Goal: Browse casually: Explore the website without a specific task or goal

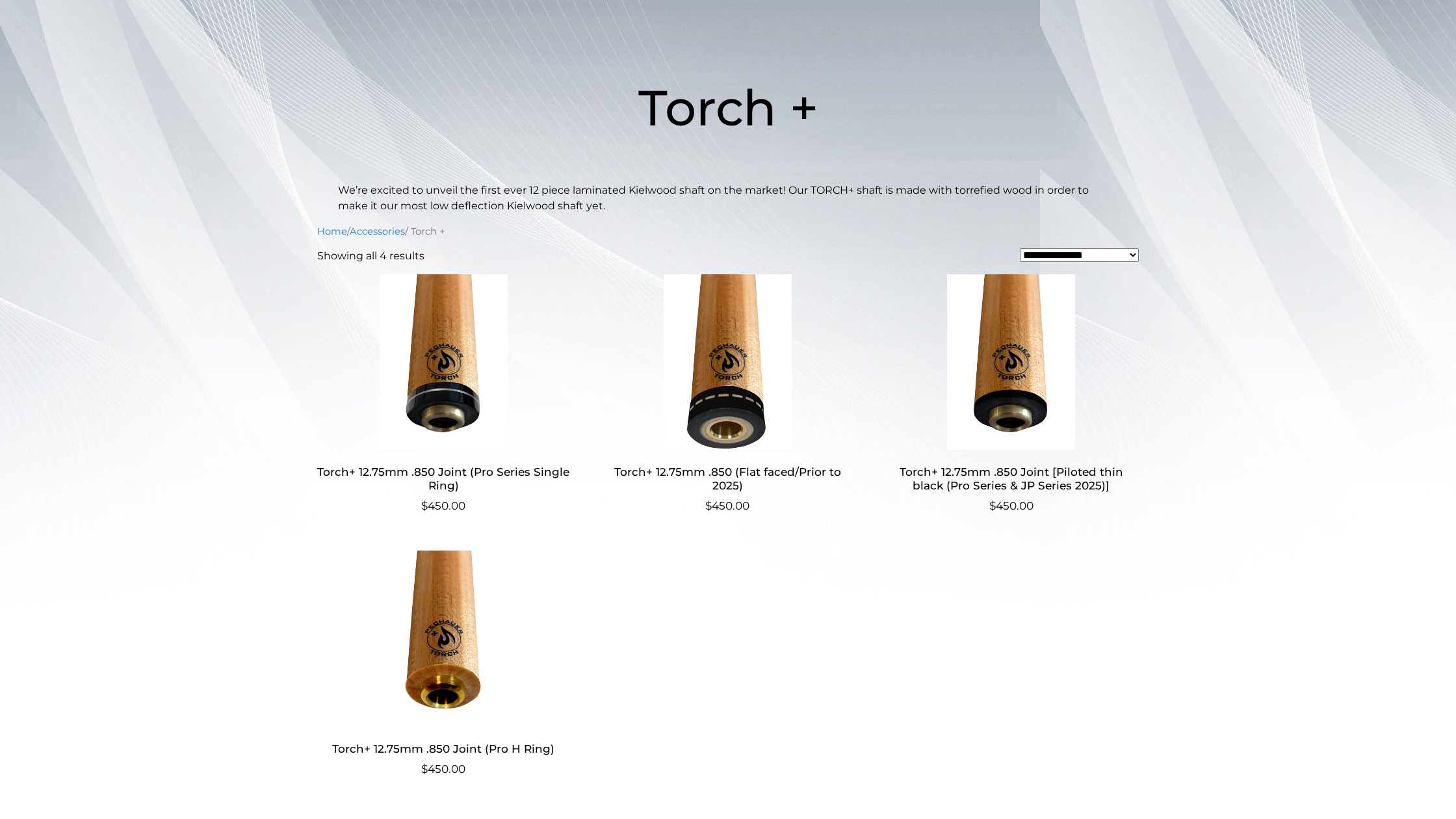
scroll to position [190, 0]
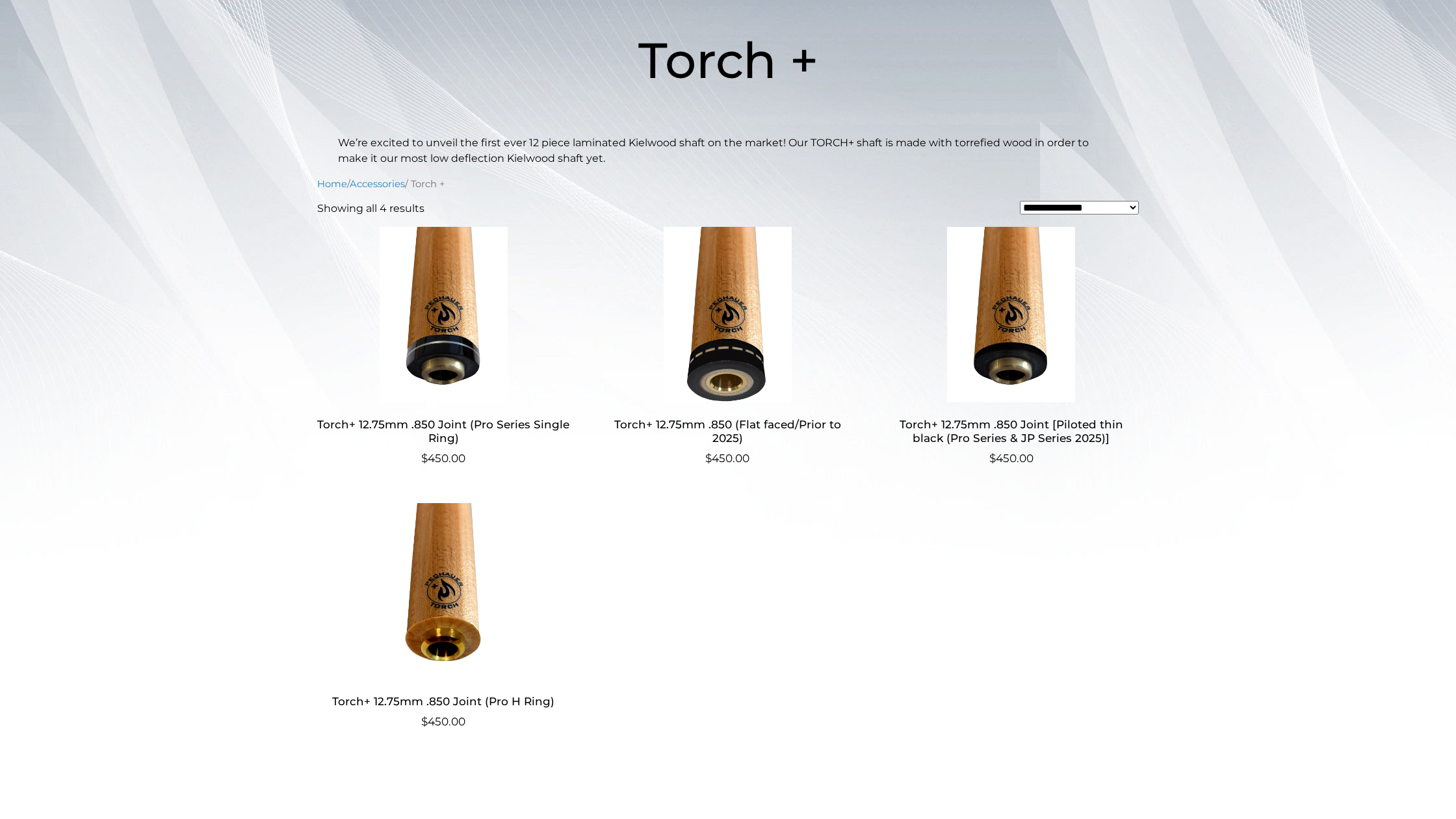
click at [1041, 426] on h2 "Torch+ 12.75mm .850 Joint [Piloted thin black (Pro Series & JP Series 2025)]" at bounding box center [1011, 432] width 253 height 38
click at [454, 434] on h2 "Torch+ 12.75mm .850 Joint (Pro Series Single Ring)" at bounding box center [443, 432] width 253 height 38
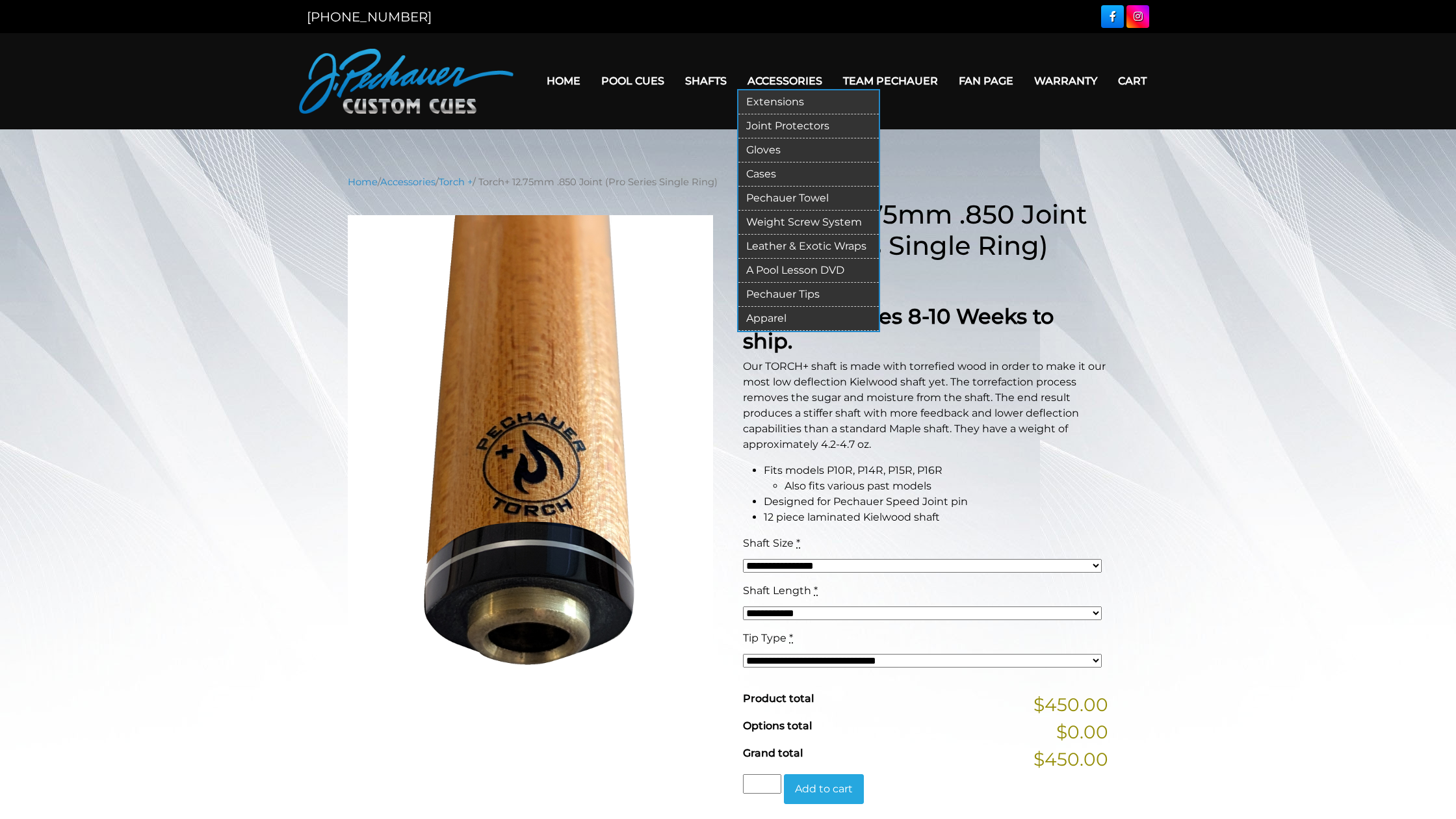
click at [754, 174] on link "Cases" at bounding box center [809, 175] width 140 height 24
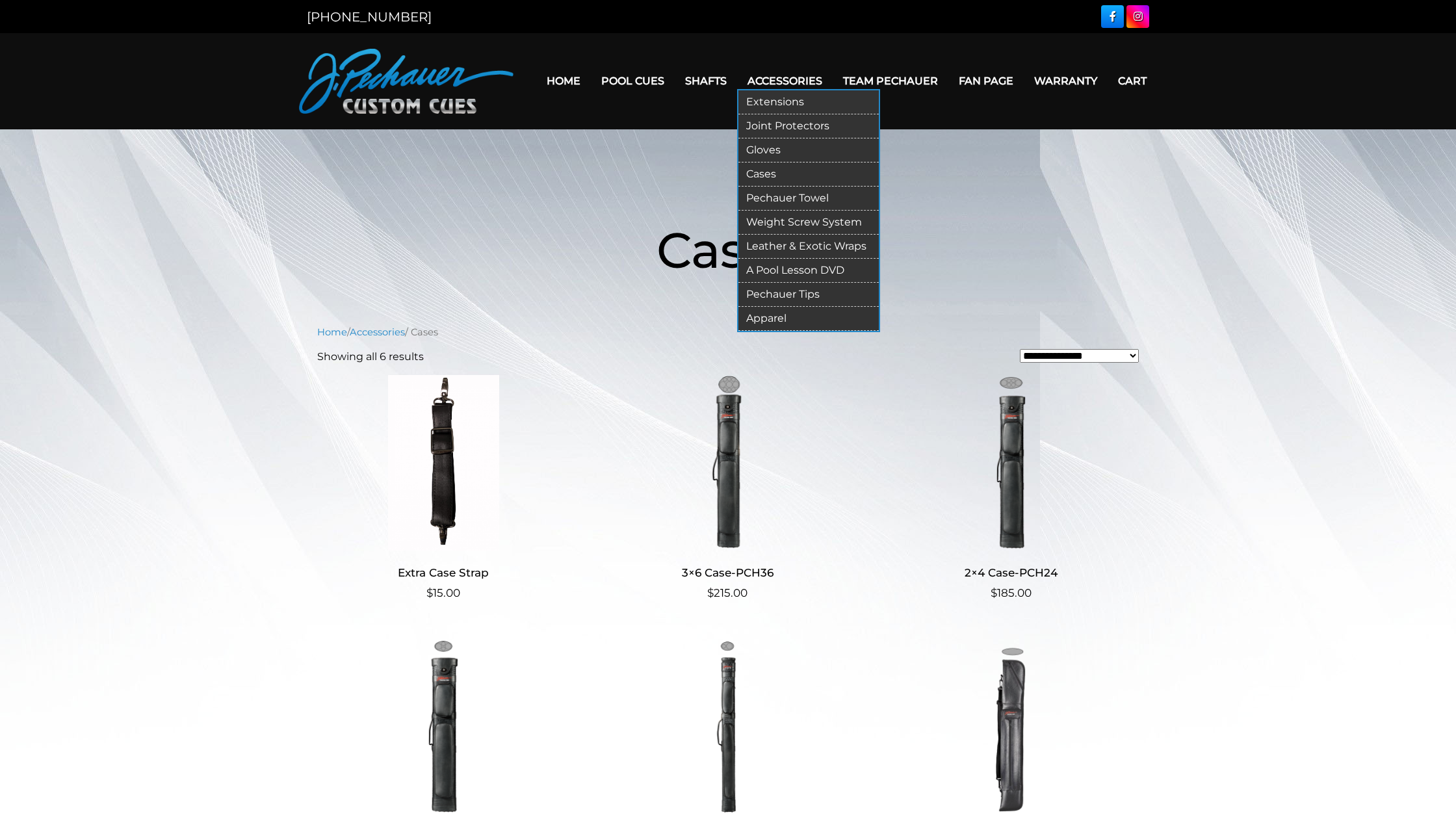
click at [759, 314] on link "Apparel" at bounding box center [809, 319] width 140 height 24
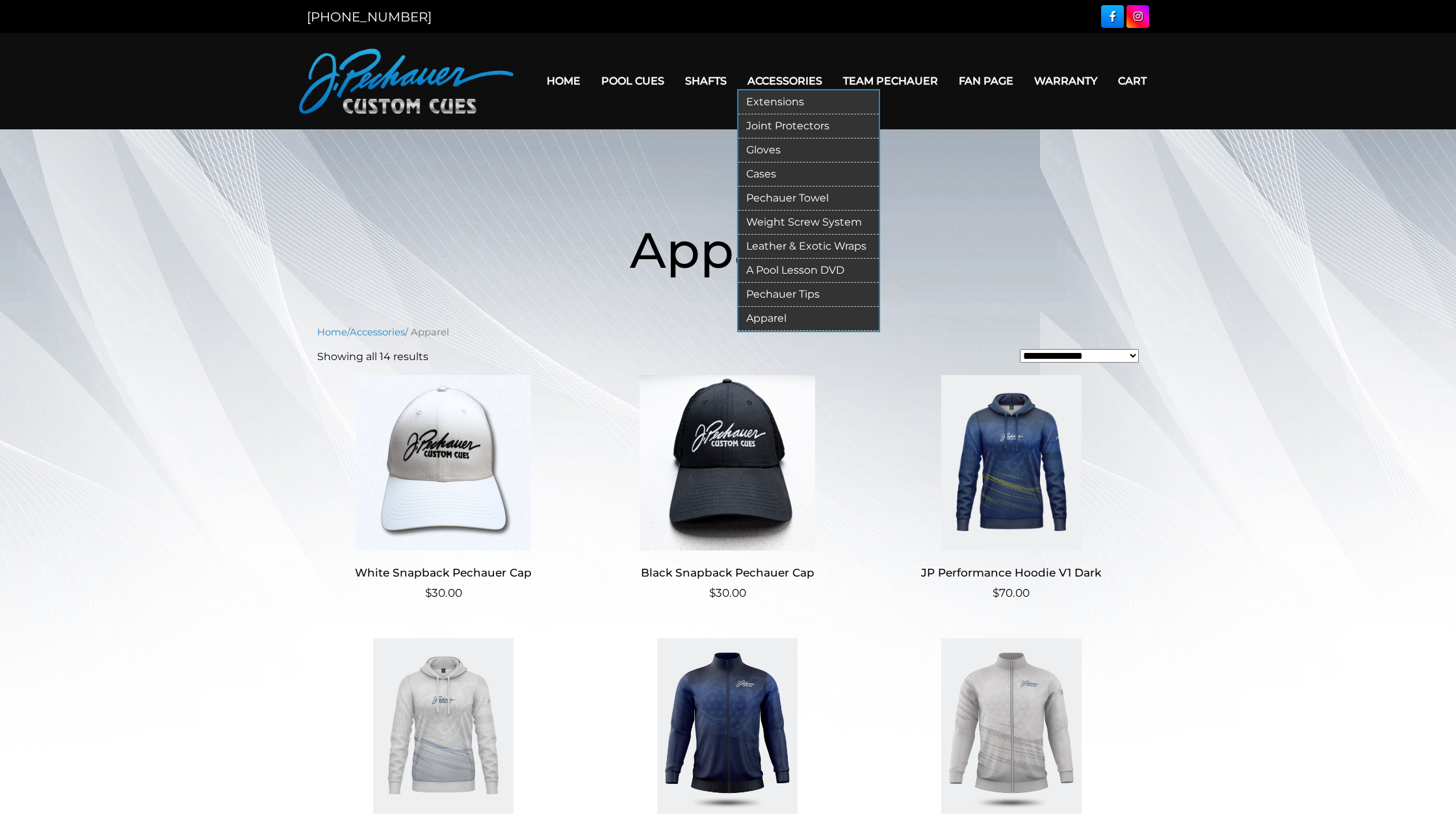
click at [750, 150] on link "Gloves" at bounding box center [809, 151] width 140 height 24
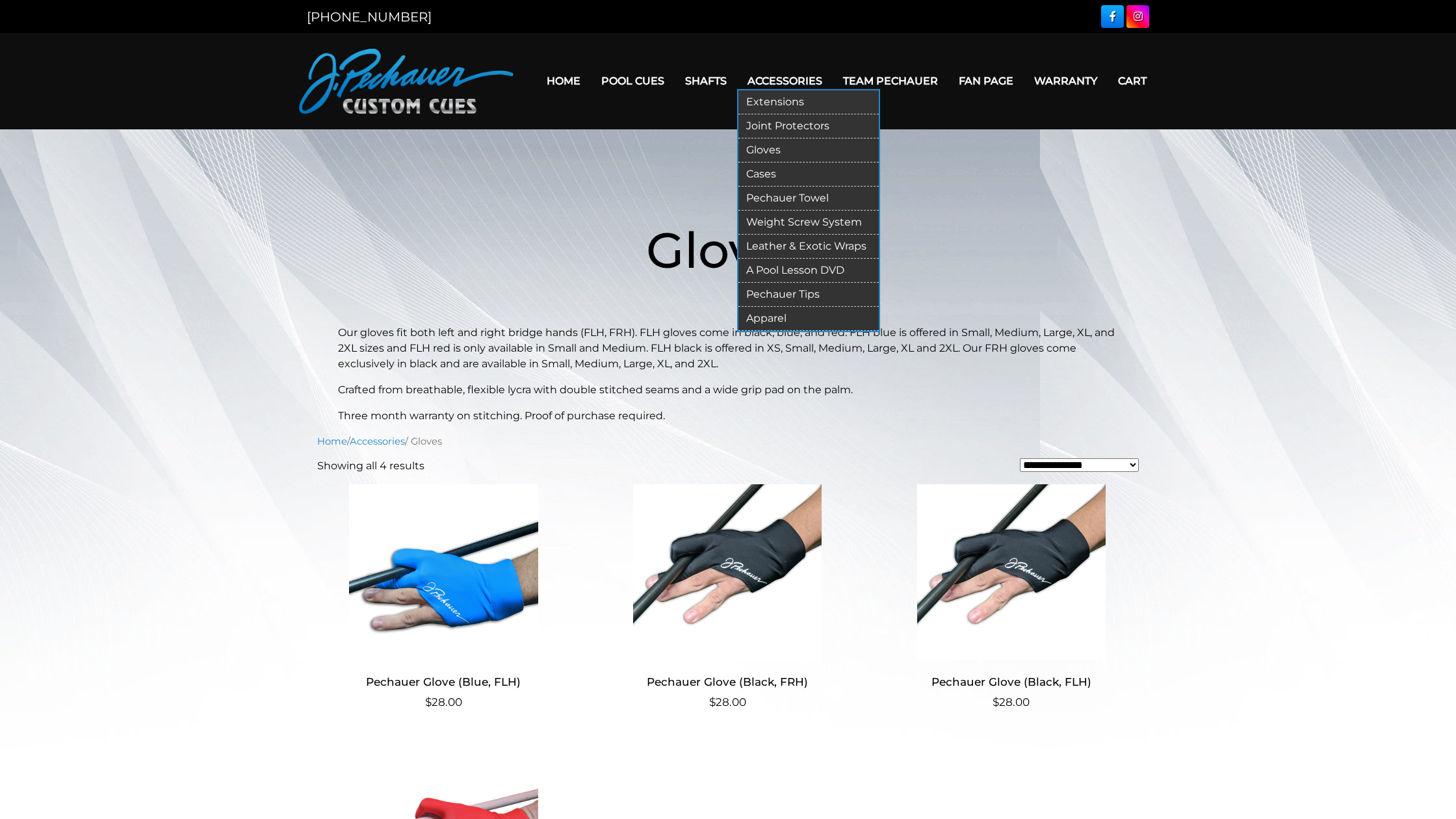
click at [759, 99] on link "Extensions" at bounding box center [809, 102] width 140 height 24
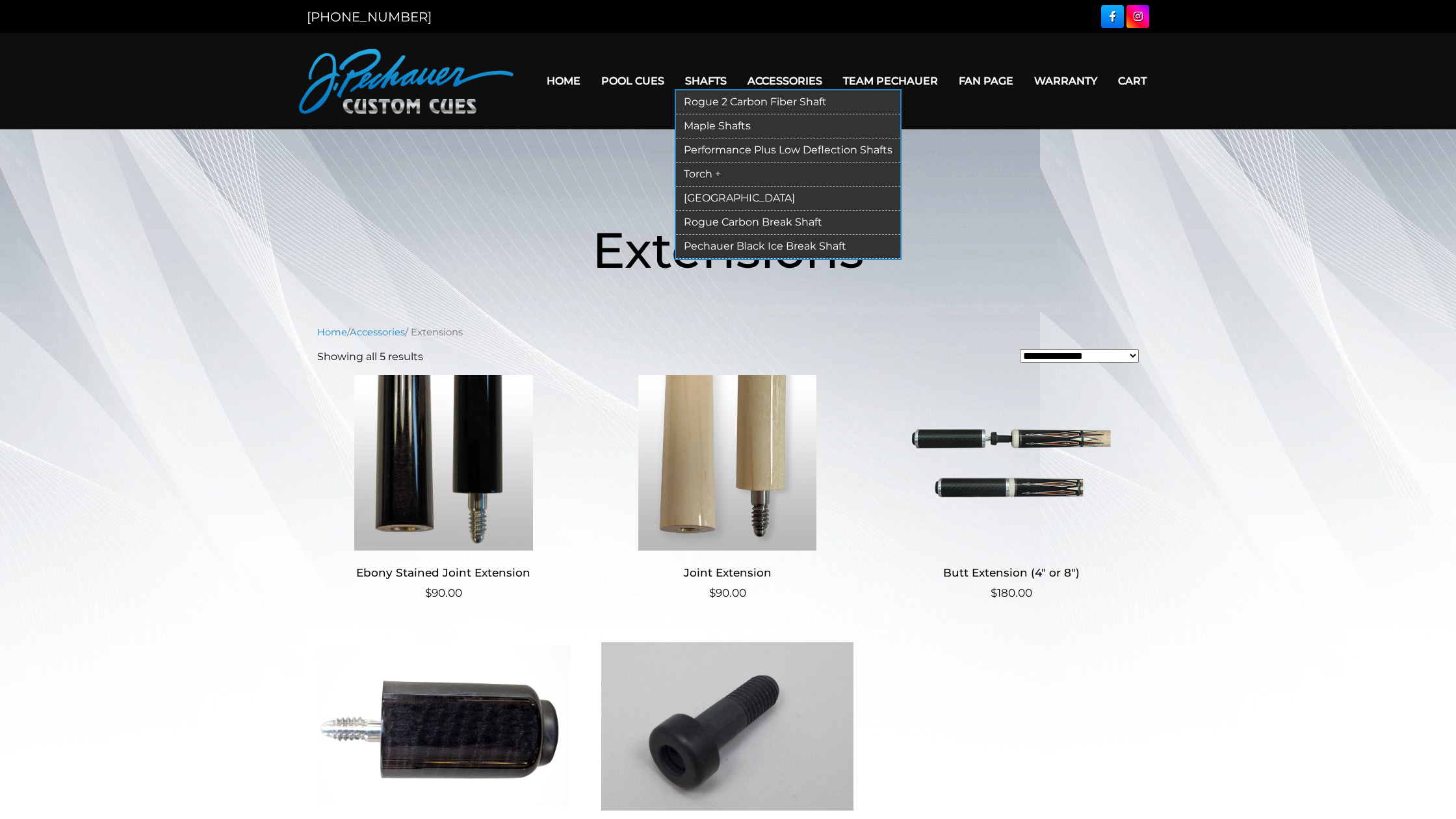
click at [705, 100] on link "Rogue 2 Carbon Fiber Shaft" at bounding box center [788, 102] width 224 height 24
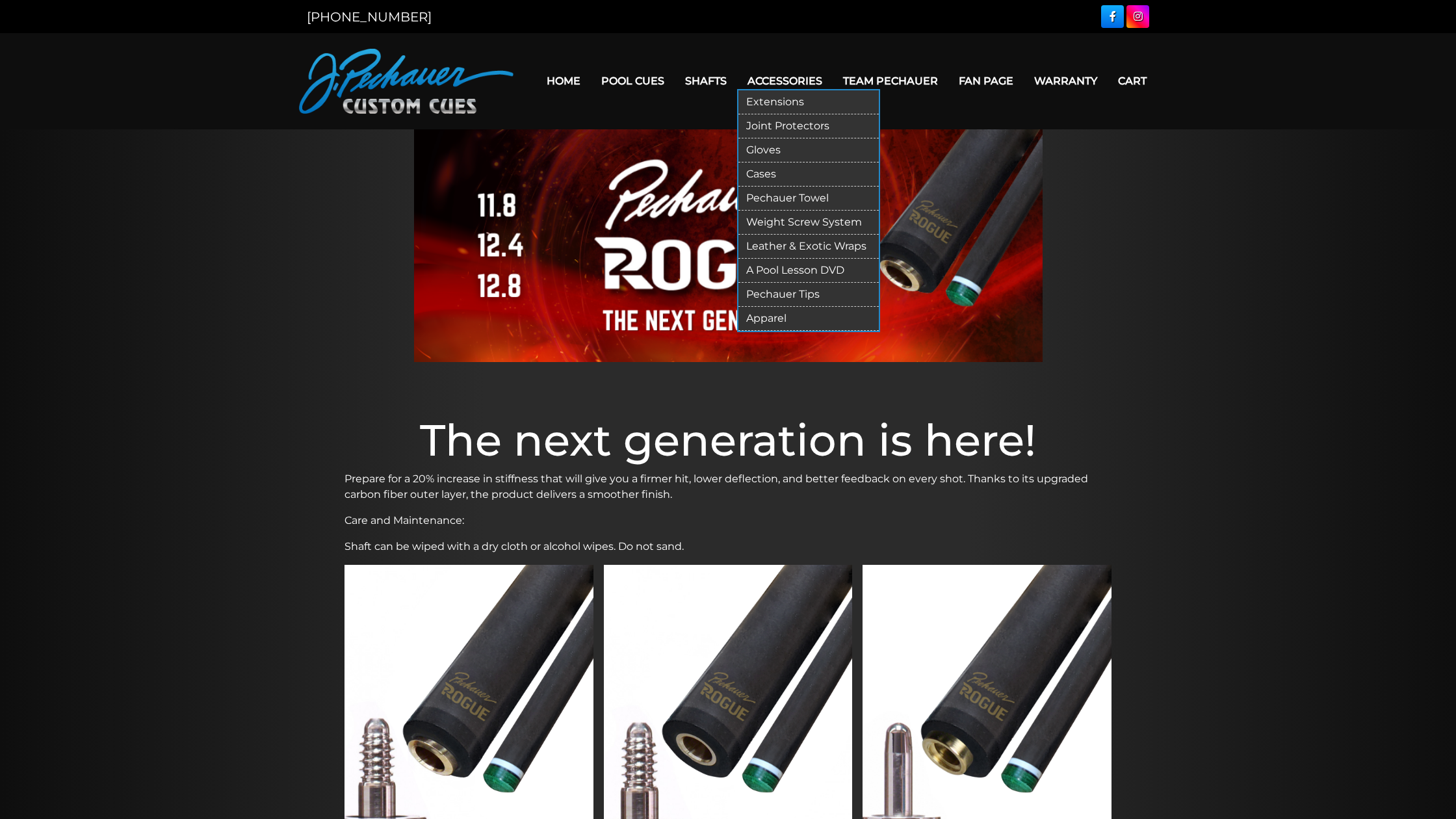
scroll to position [2, 0]
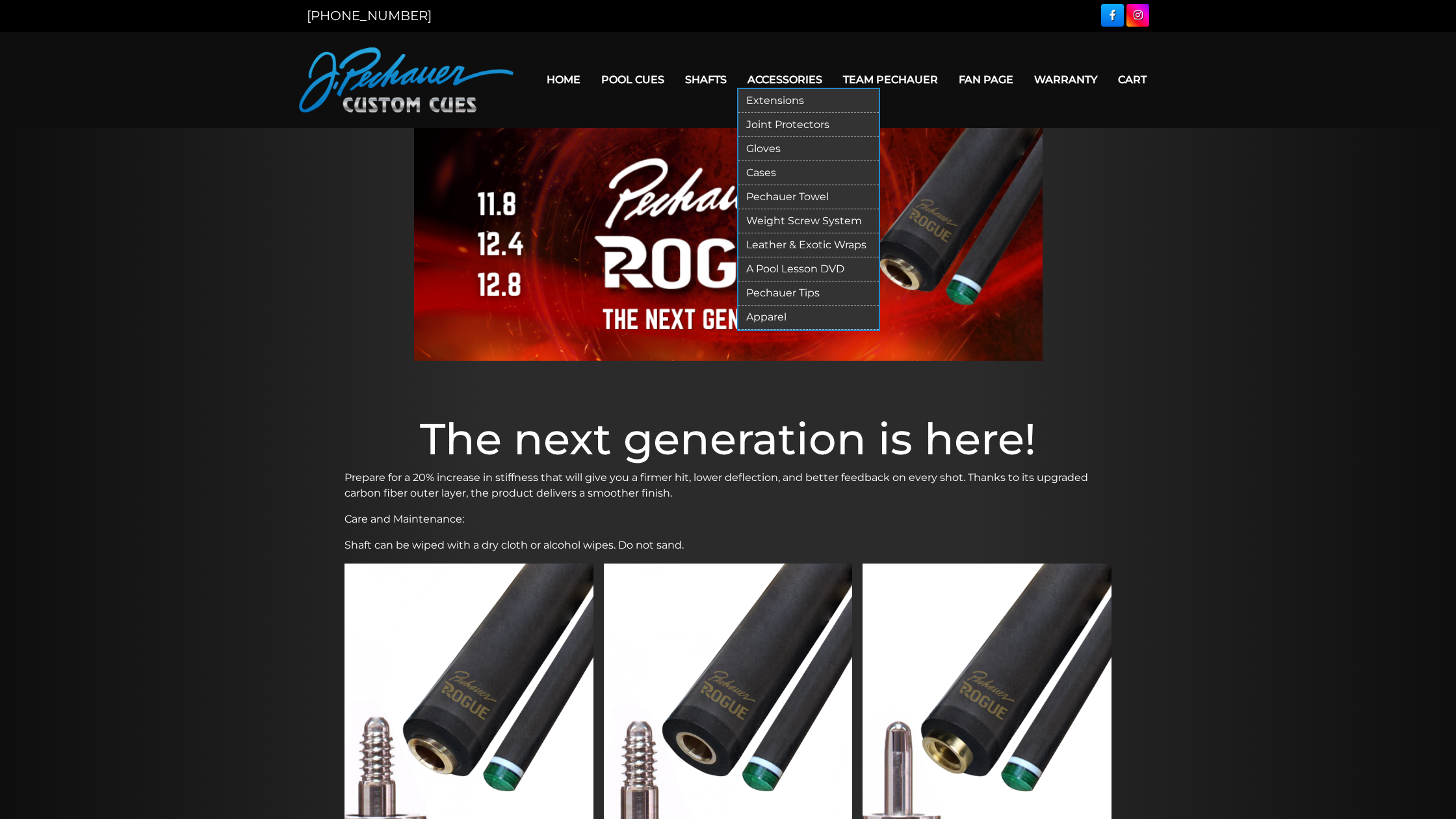
click at [770, 217] on link "Weight Screw System" at bounding box center [809, 221] width 140 height 24
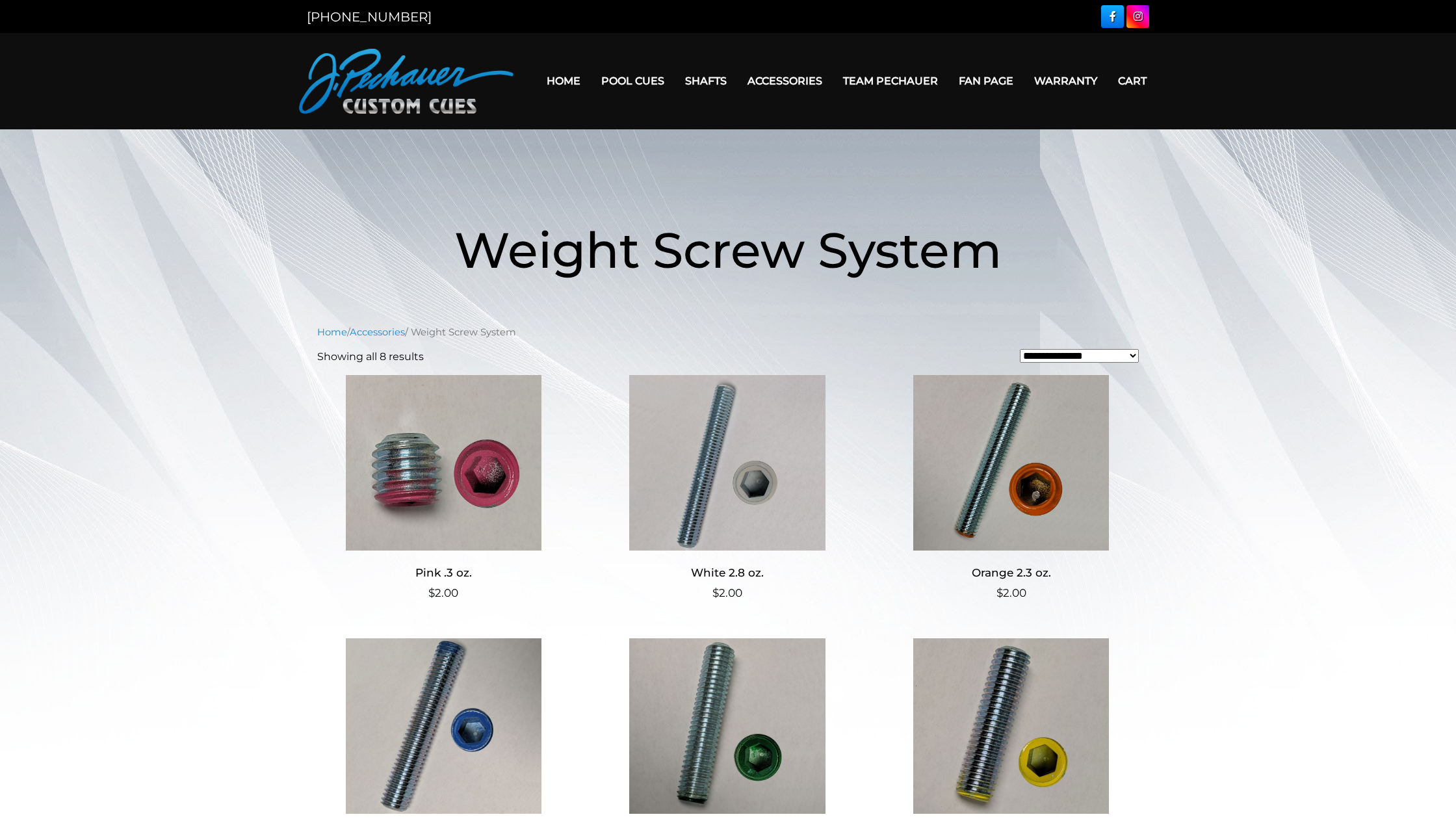
click at [908, 79] on link "Team Pechauer" at bounding box center [890, 81] width 116 height 33
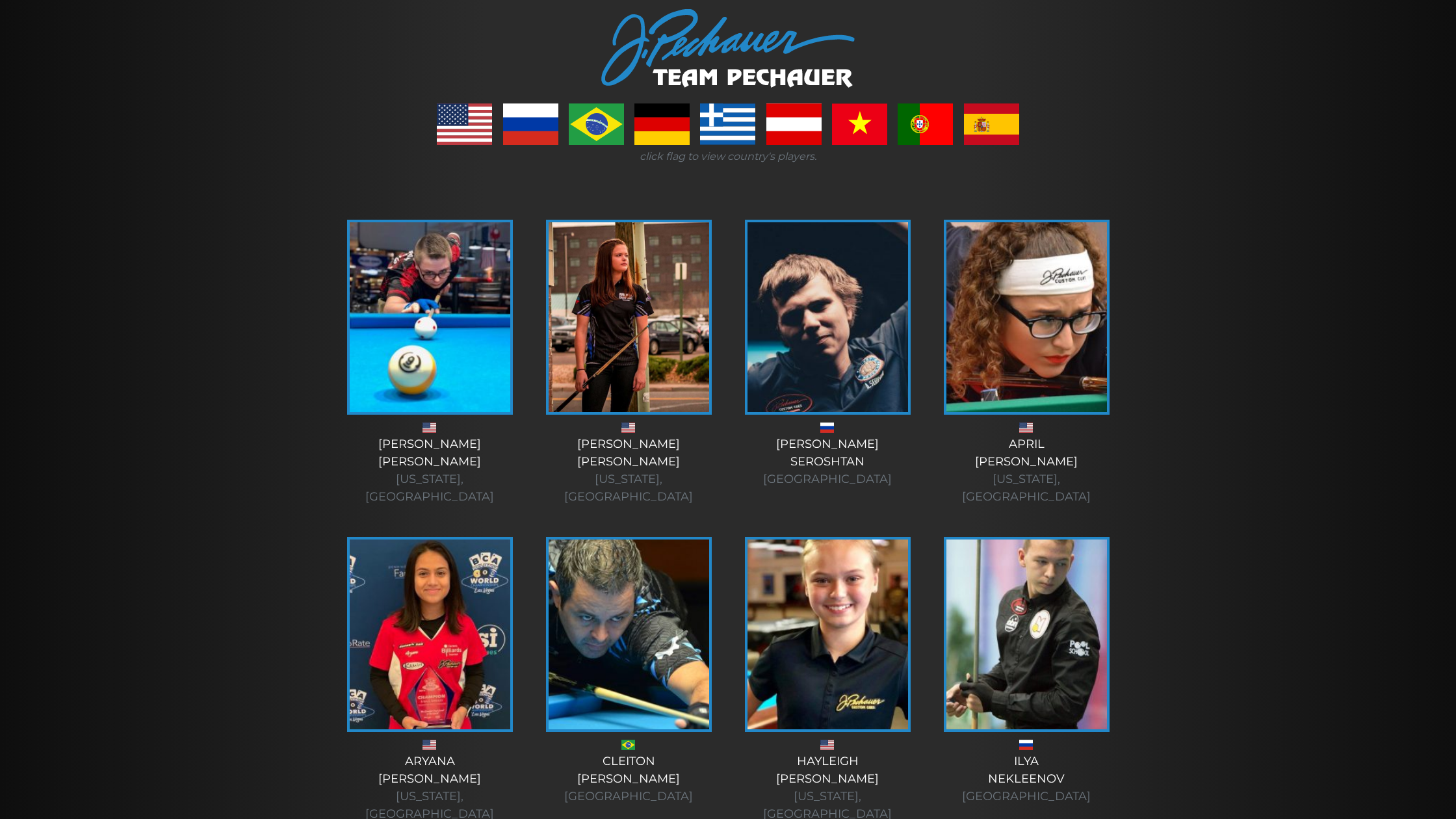
scroll to position [163, 0]
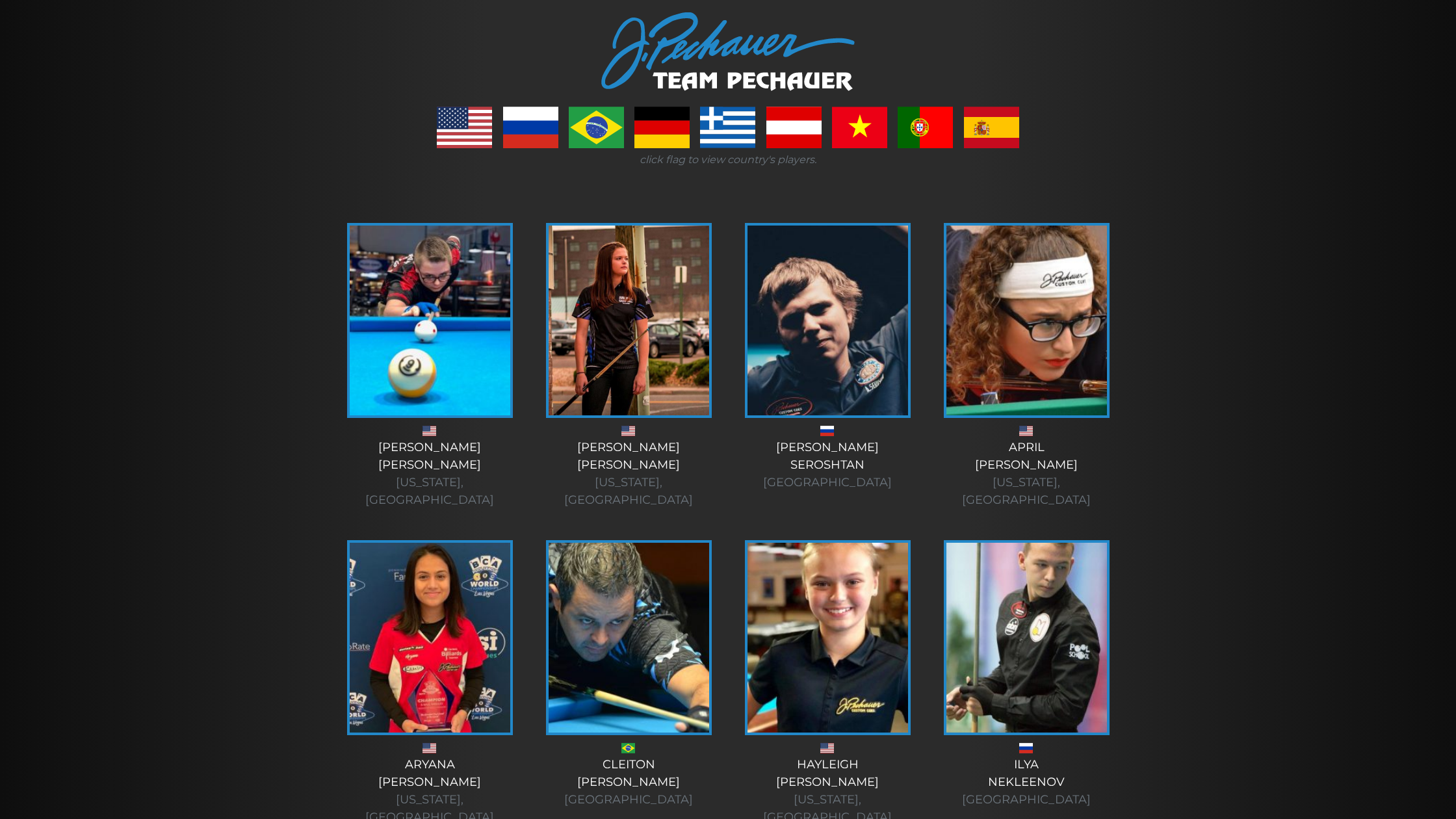
click at [470, 117] on link at bounding box center [464, 127] width 56 height 42
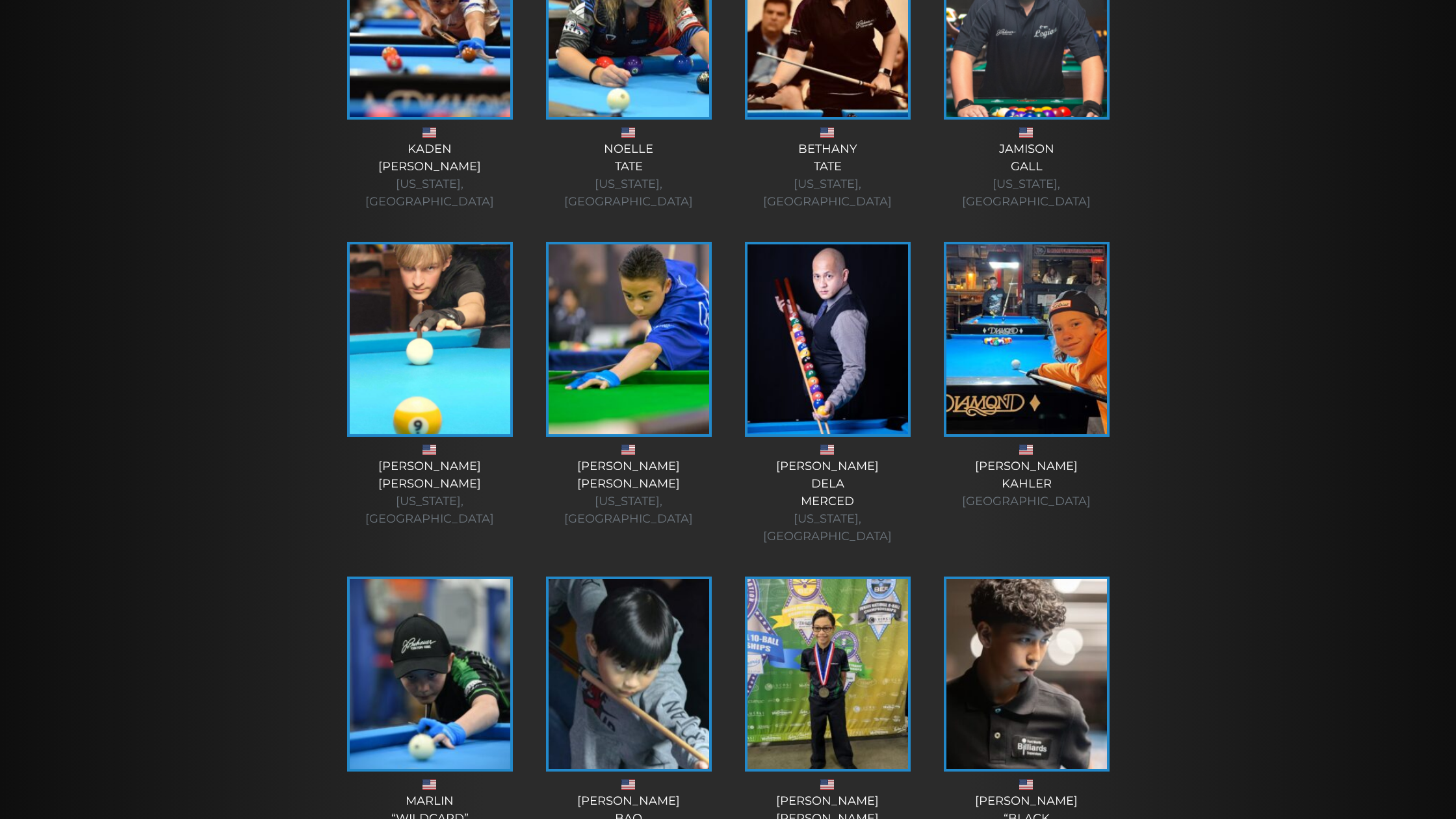
scroll to position [2095, 0]
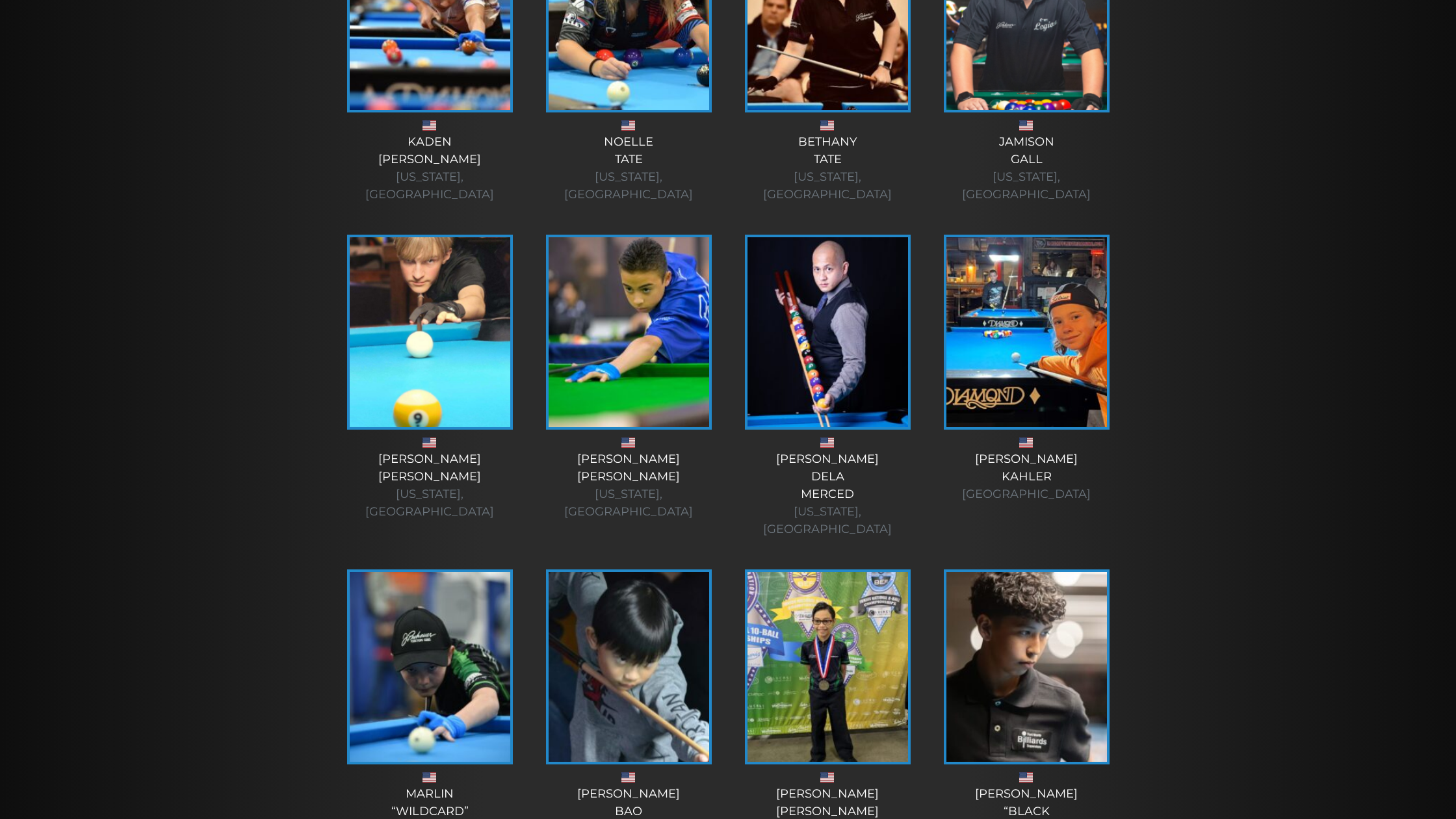
click at [462, 572] on img at bounding box center [429, 667] width 160 height 190
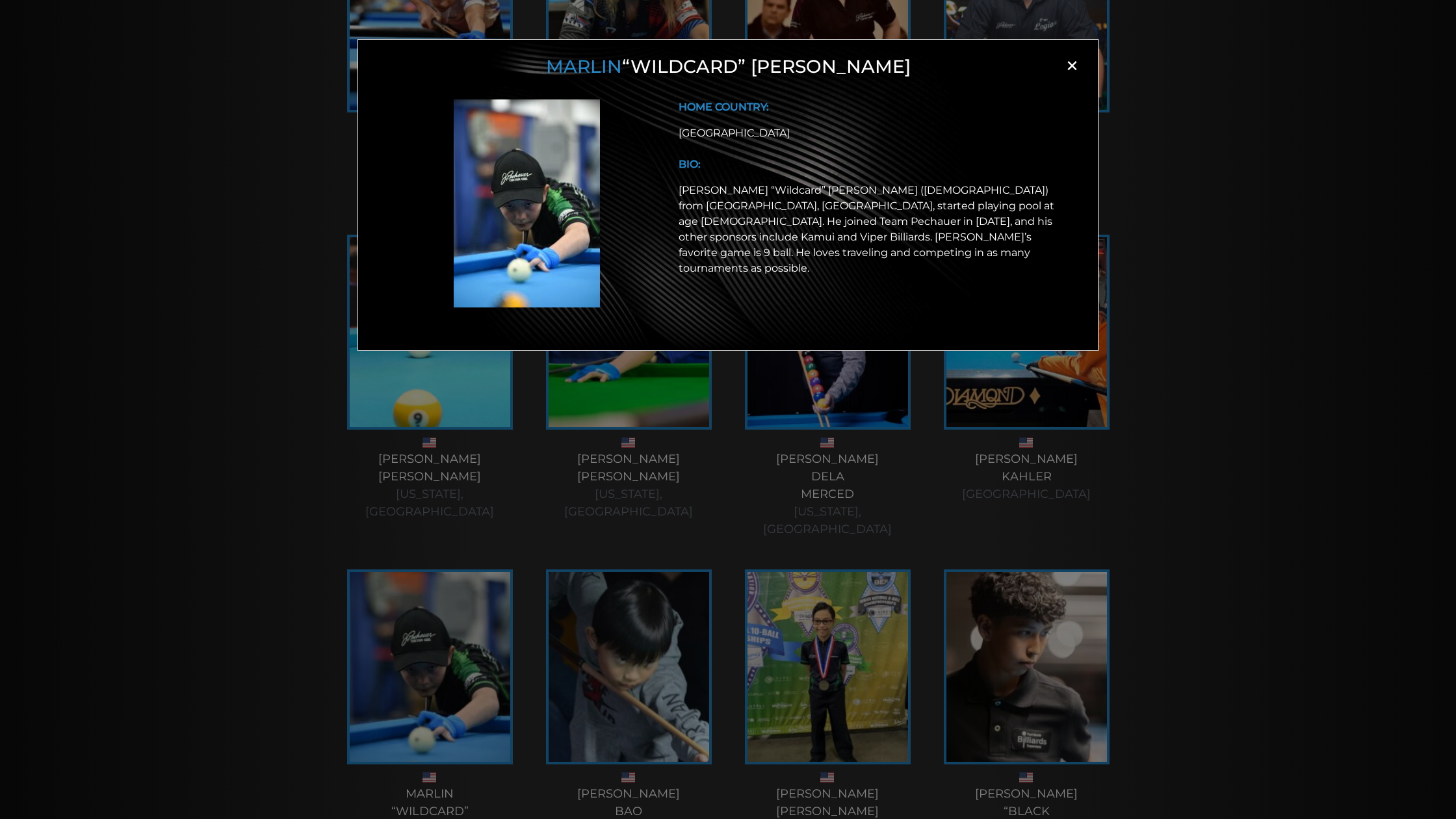
scroll to position [2092, 0]
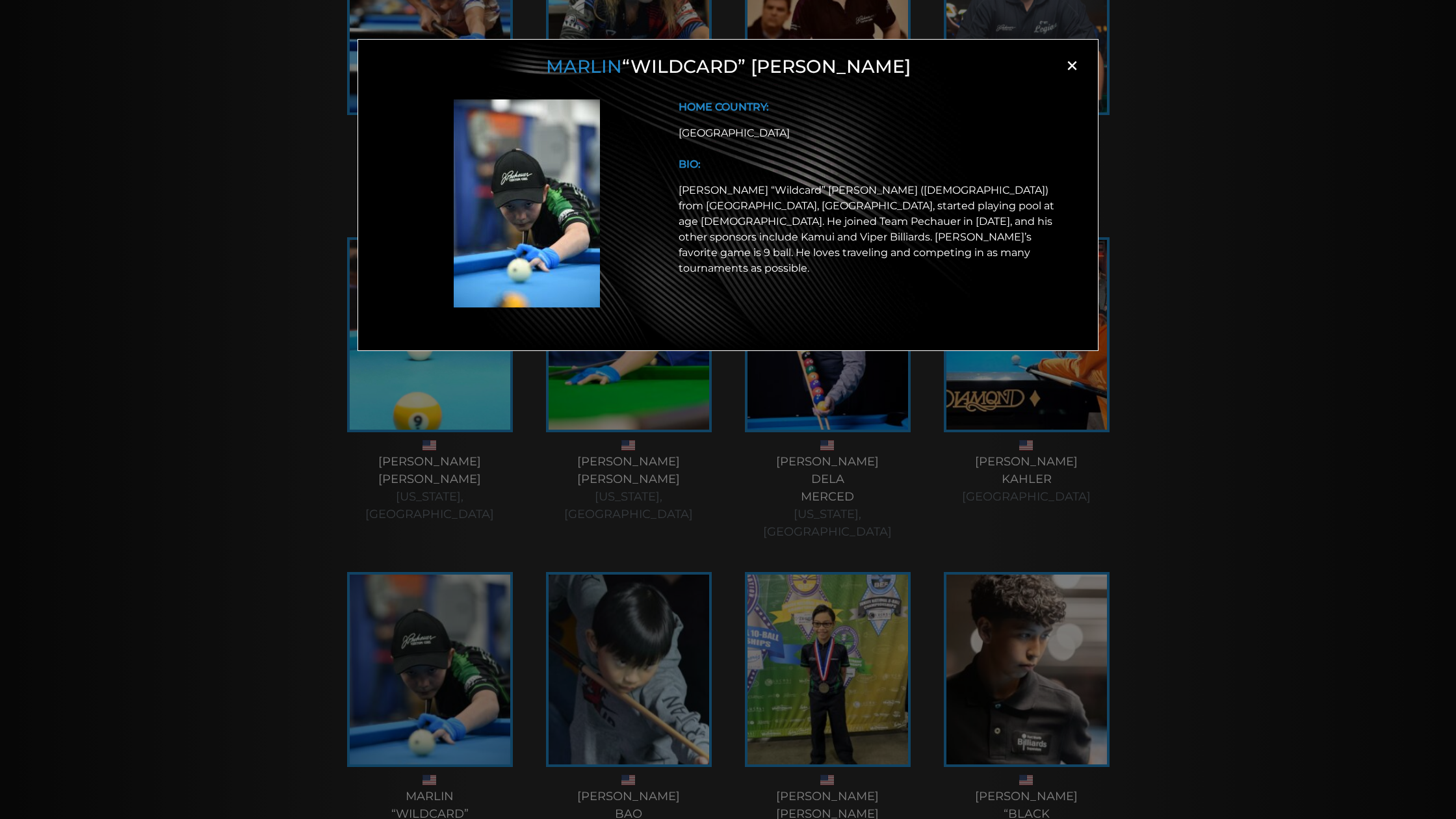
click at [1068, 65] on span "×" at bounding box center [1071, 65] width 20 height 20
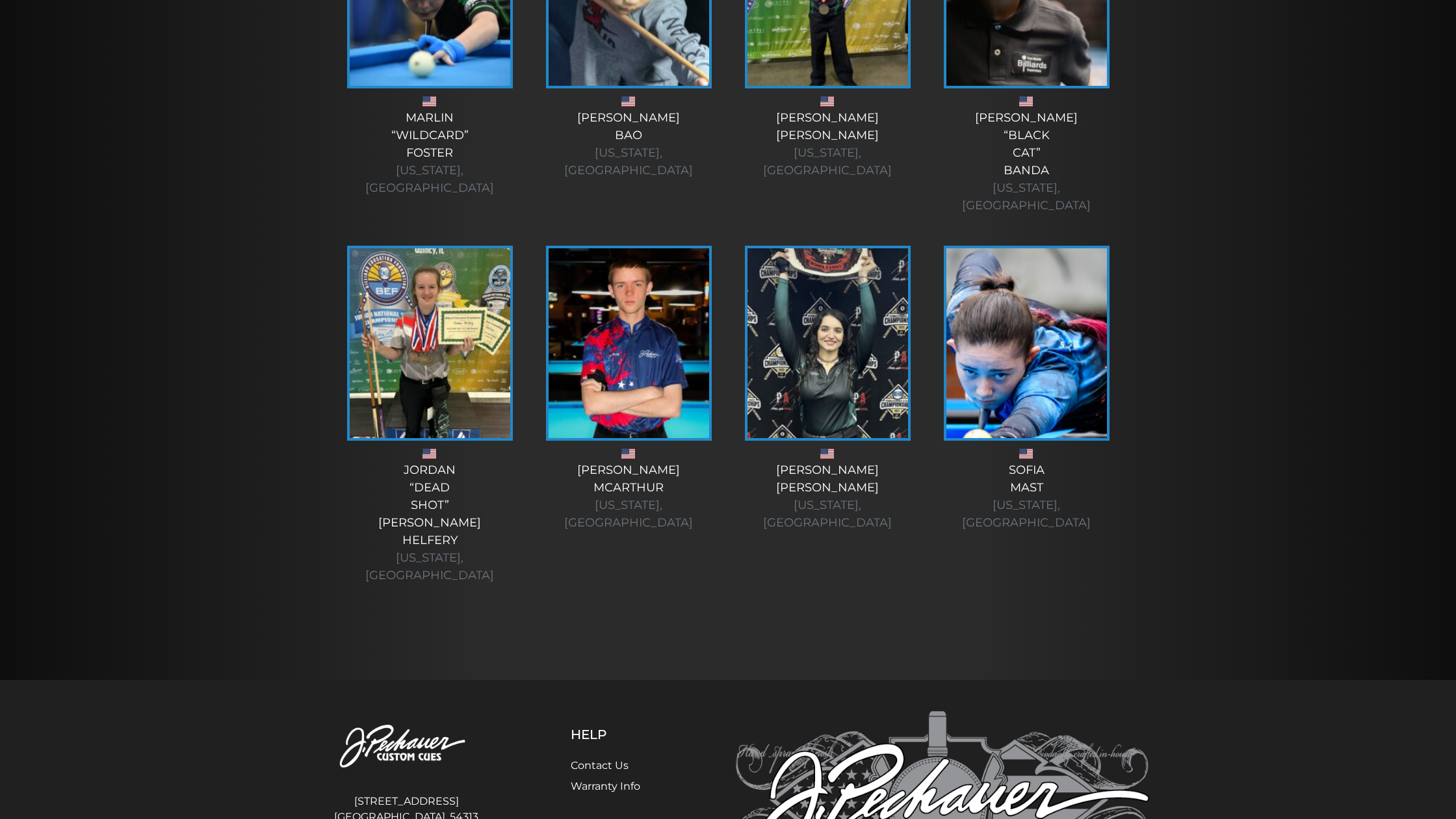
scroll to position [2770, 0]
